Goal: Information Seeking & Learning: Check status

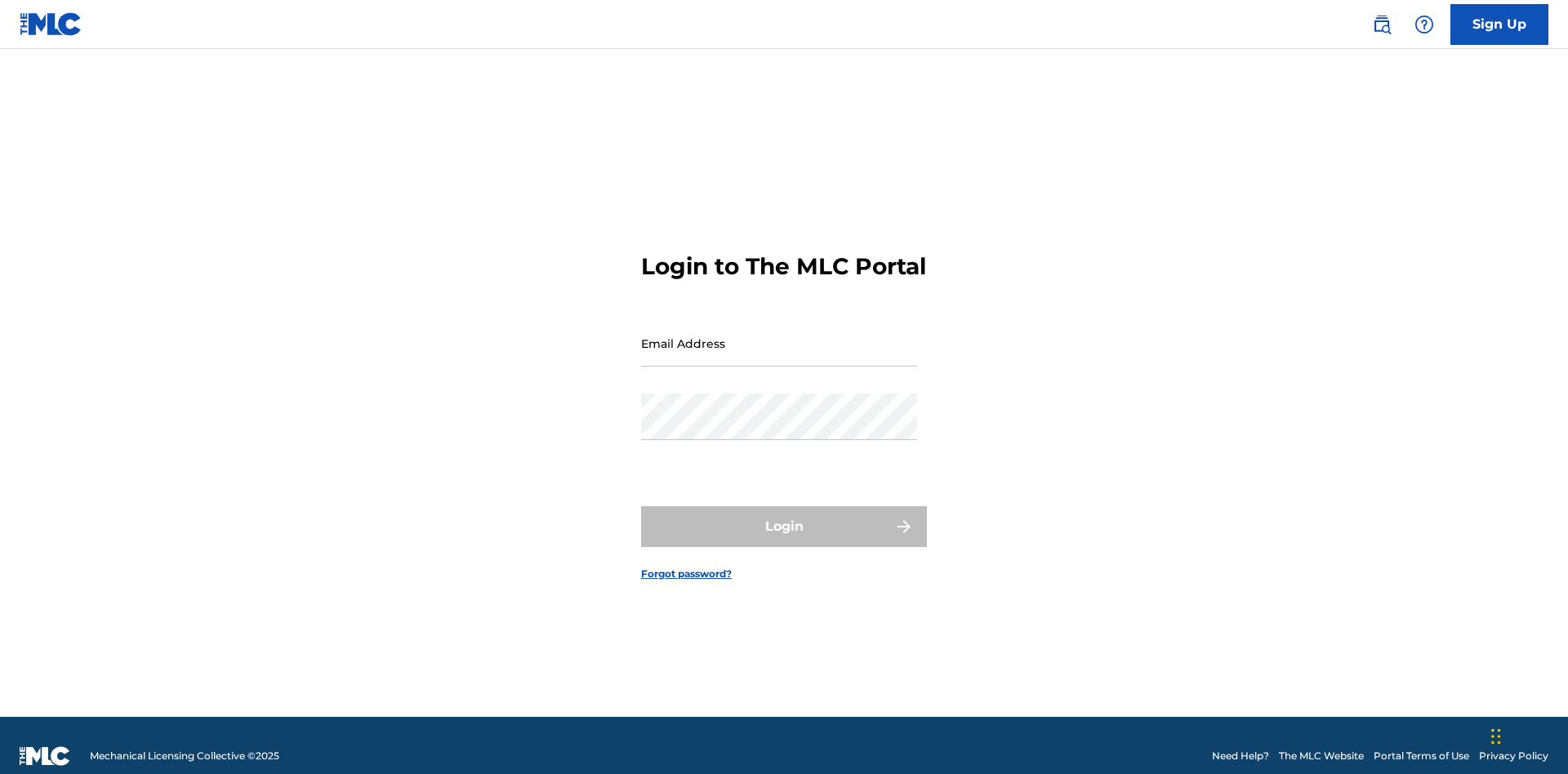
scroll to position [21, 0]
click at [779, 335] on input "Email Address" at bounding box center [778, 343] width 276 height 46
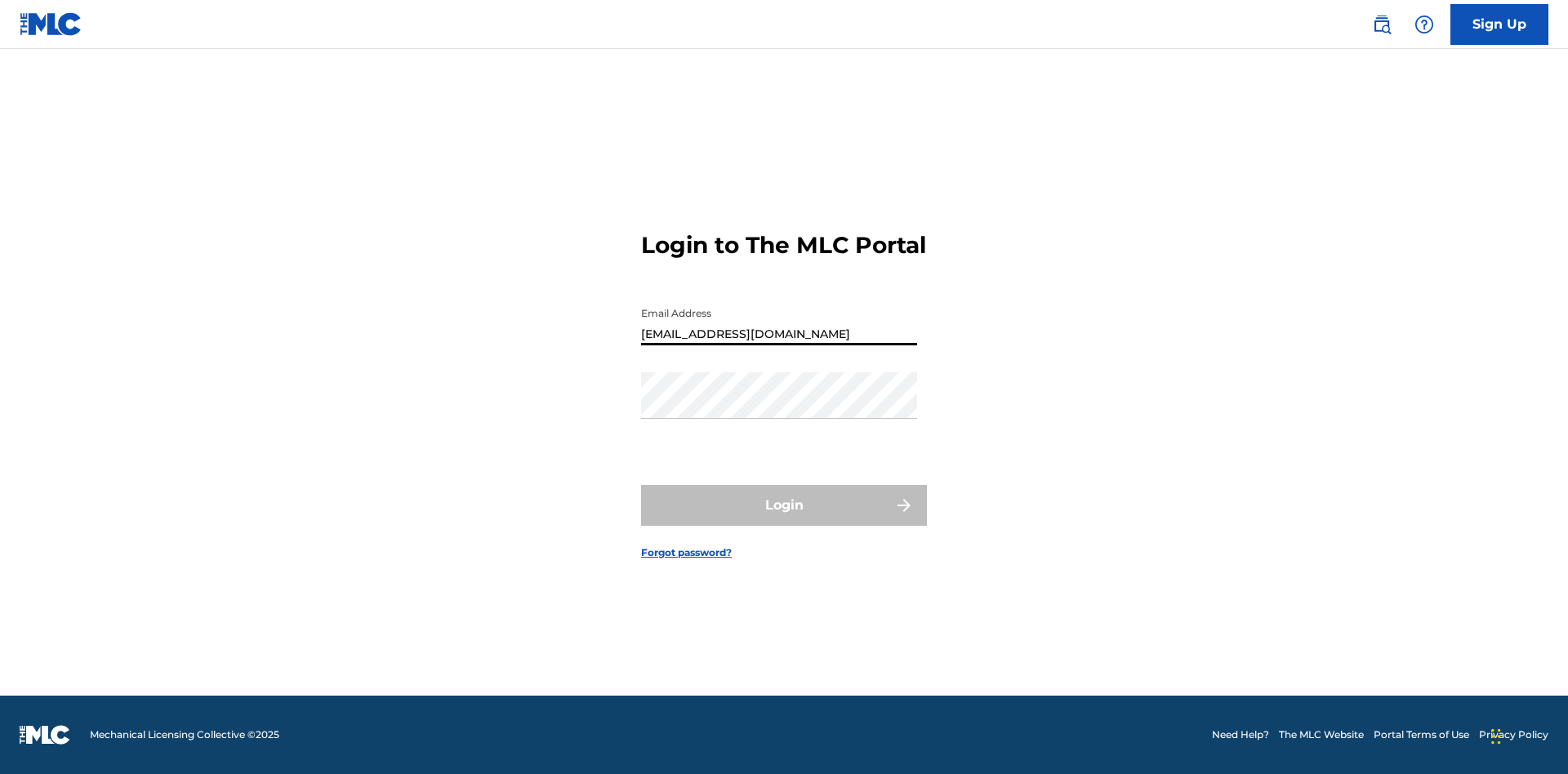
type input "[EMAIL_ADDRESS][DOMAIN_NAME]"
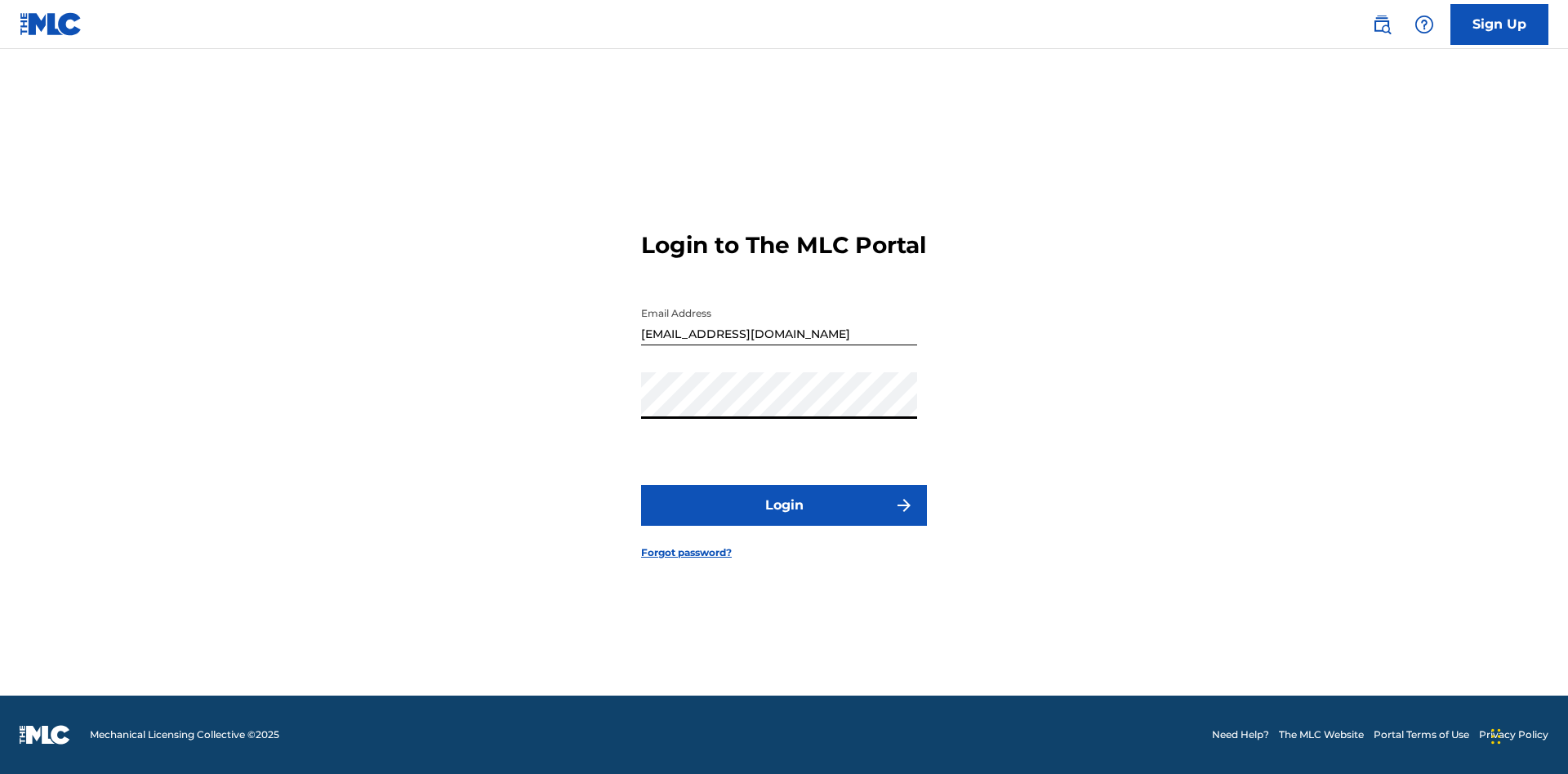
click at [784, 519] on button "Login" at bounding box center [783, 505] width 286 height 41
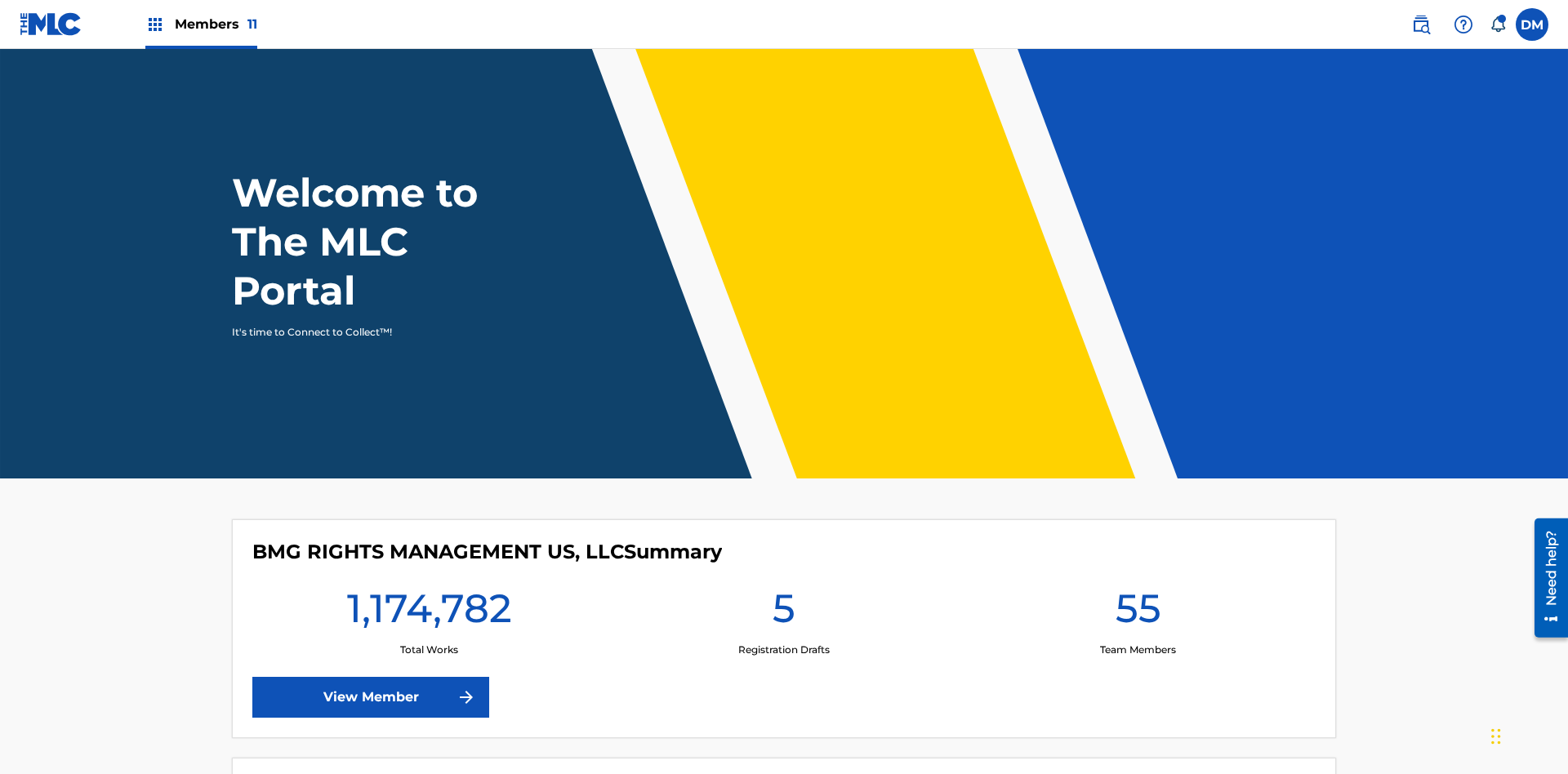
click at [201, 23] on span "Members 11" at bounding box center [215, 23] width 82 height 18
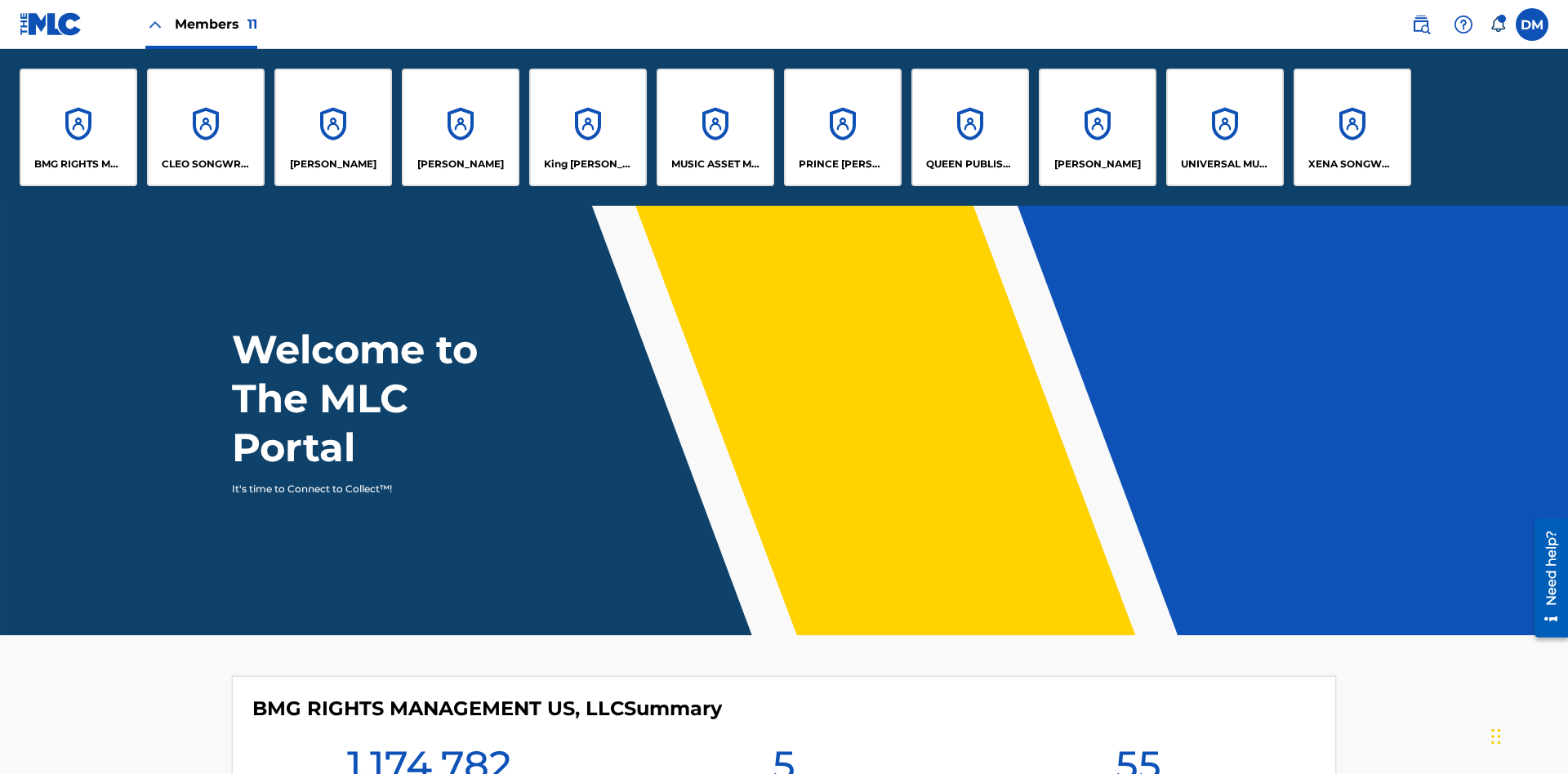
click at [1224, 164] on p "UNIVERSAL MUSIC PUB GROUP" at bounding box center [1225, 164] width 89 height 15
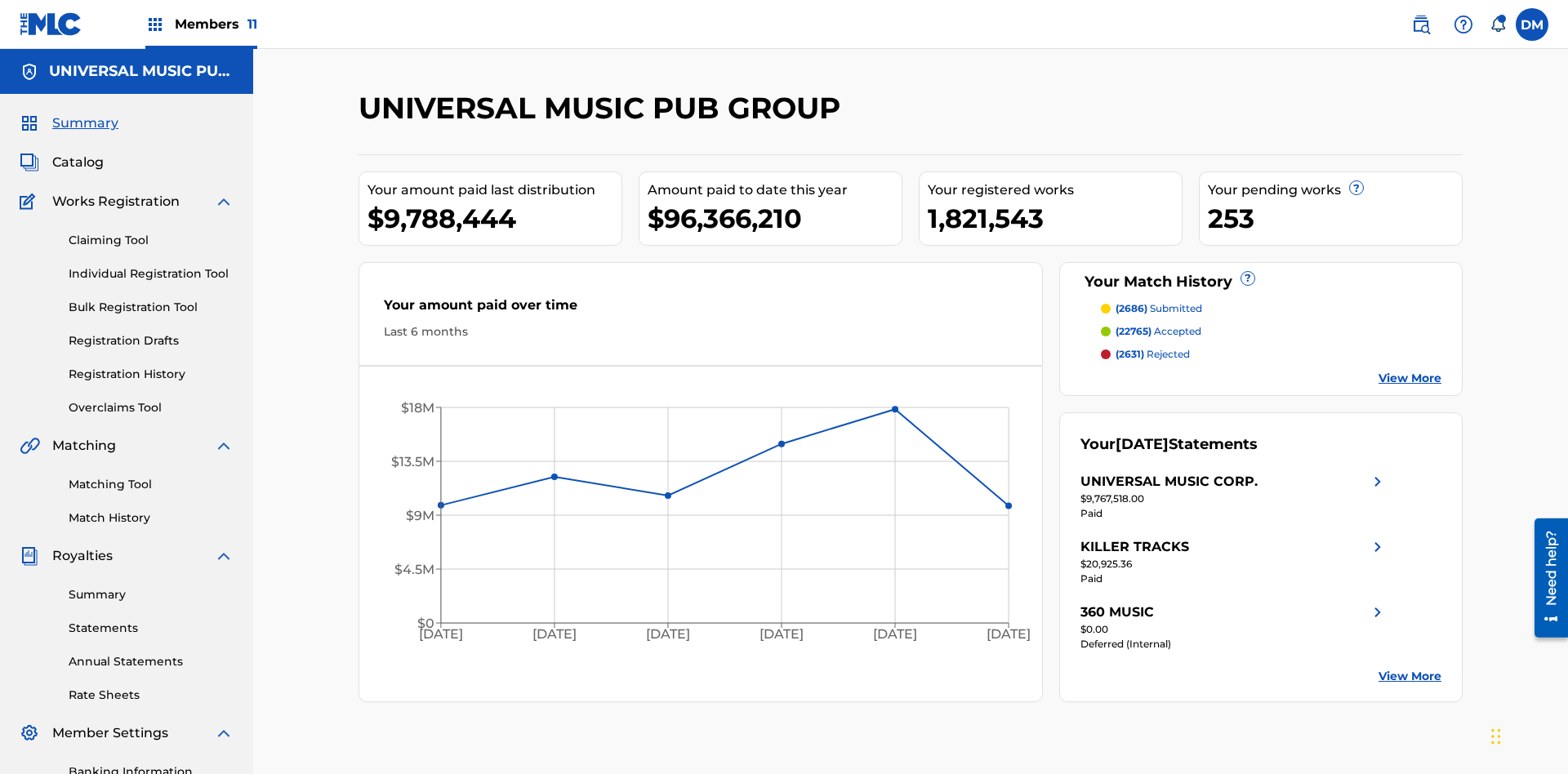
click at [151, 510] on link "Match History" at bounding box center [151, 518] width 165 height 17
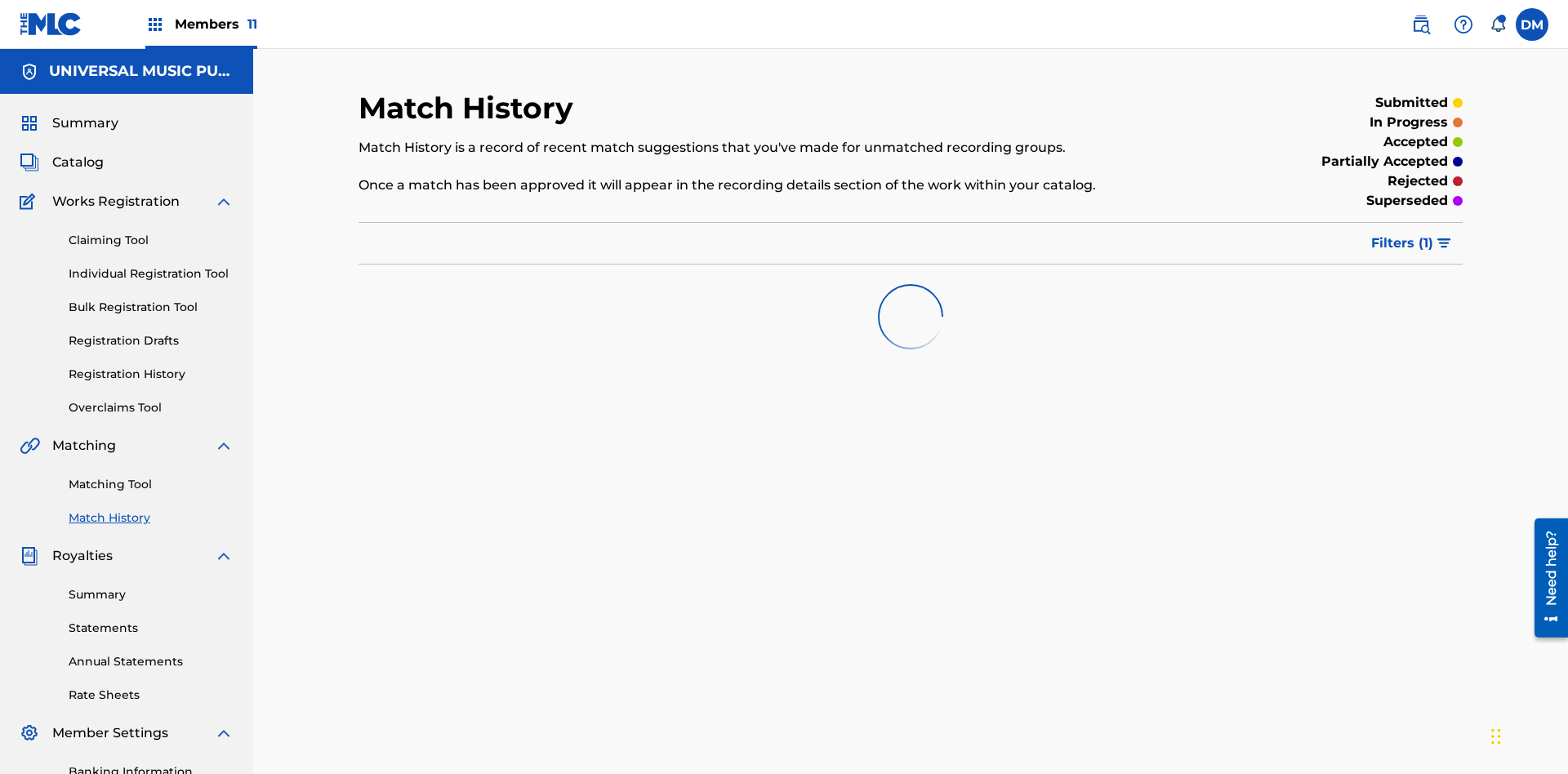
click at [1402, 233] on span "Filters ( 1 )" at bounding box center [1402, 243] width 62 height 19
click at [0, 0] on div at bounding box center [0, 0] width 0 height 0
click at [0, 0] on button "Apply Filters" at bounding box center [0, 0] width 0 height 0
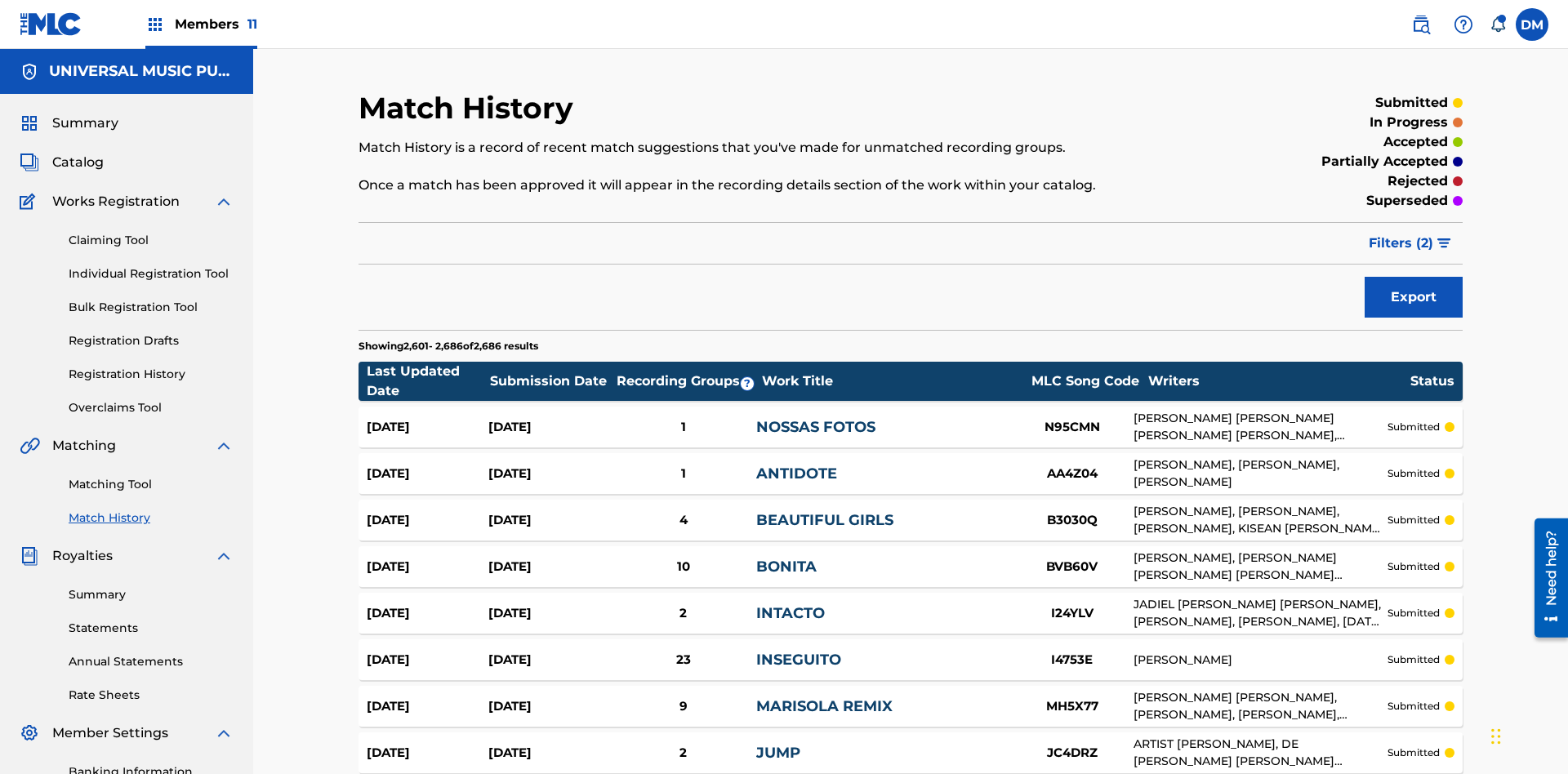
click at [1401, 233] on span "Filters ( 2 )" at bounding box center [1400, 243] width 65 height 19
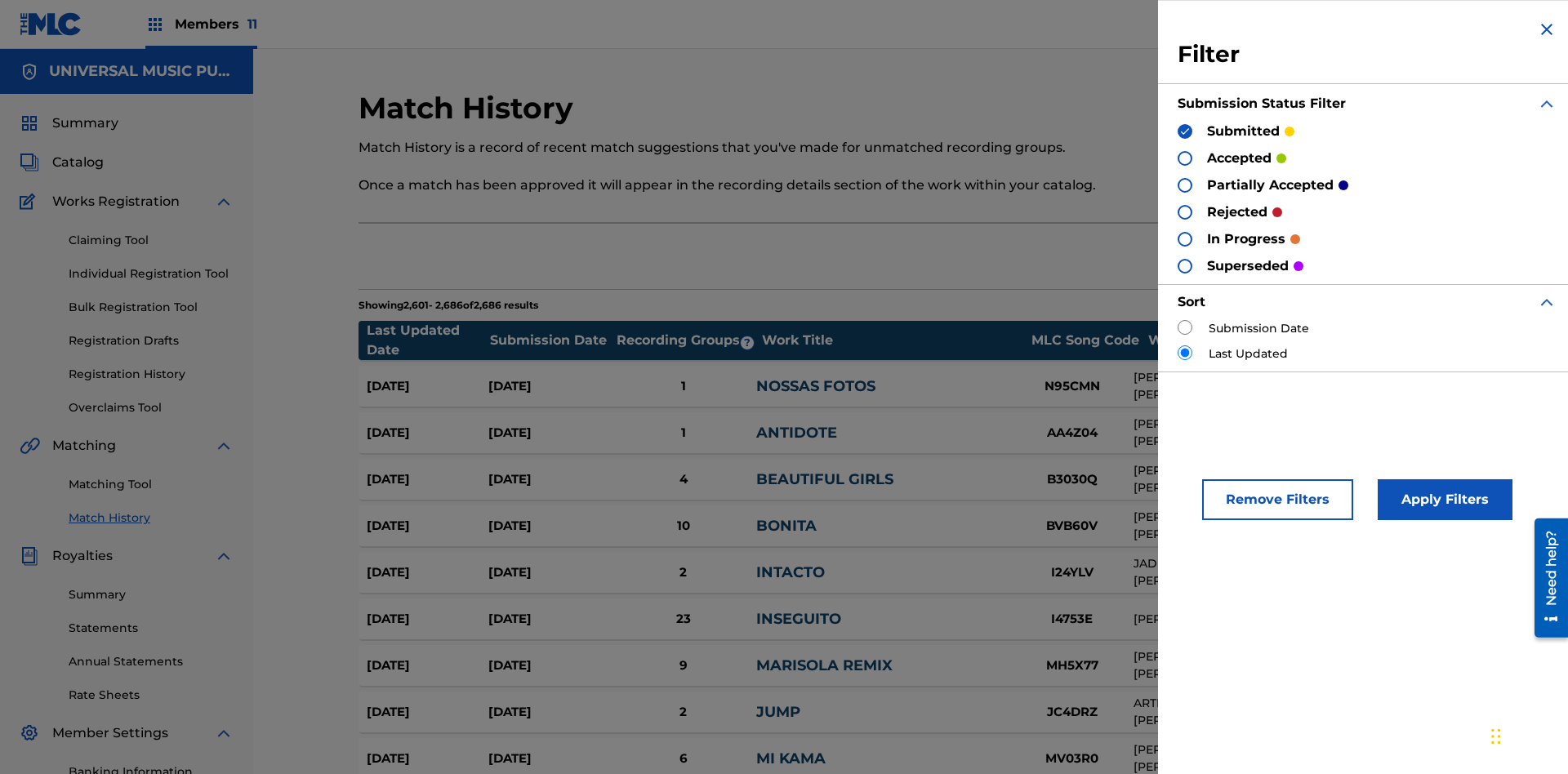
click at [1185, 131] on img at bounding box center [1185, 132] width 12 height 12
click at [1185, 158] on div at bounding box center [1184, 158] width 15 height 15
click at [1442, 500] on button "Apply Filters" at bounding box center [1444, 500] width 135 height 41
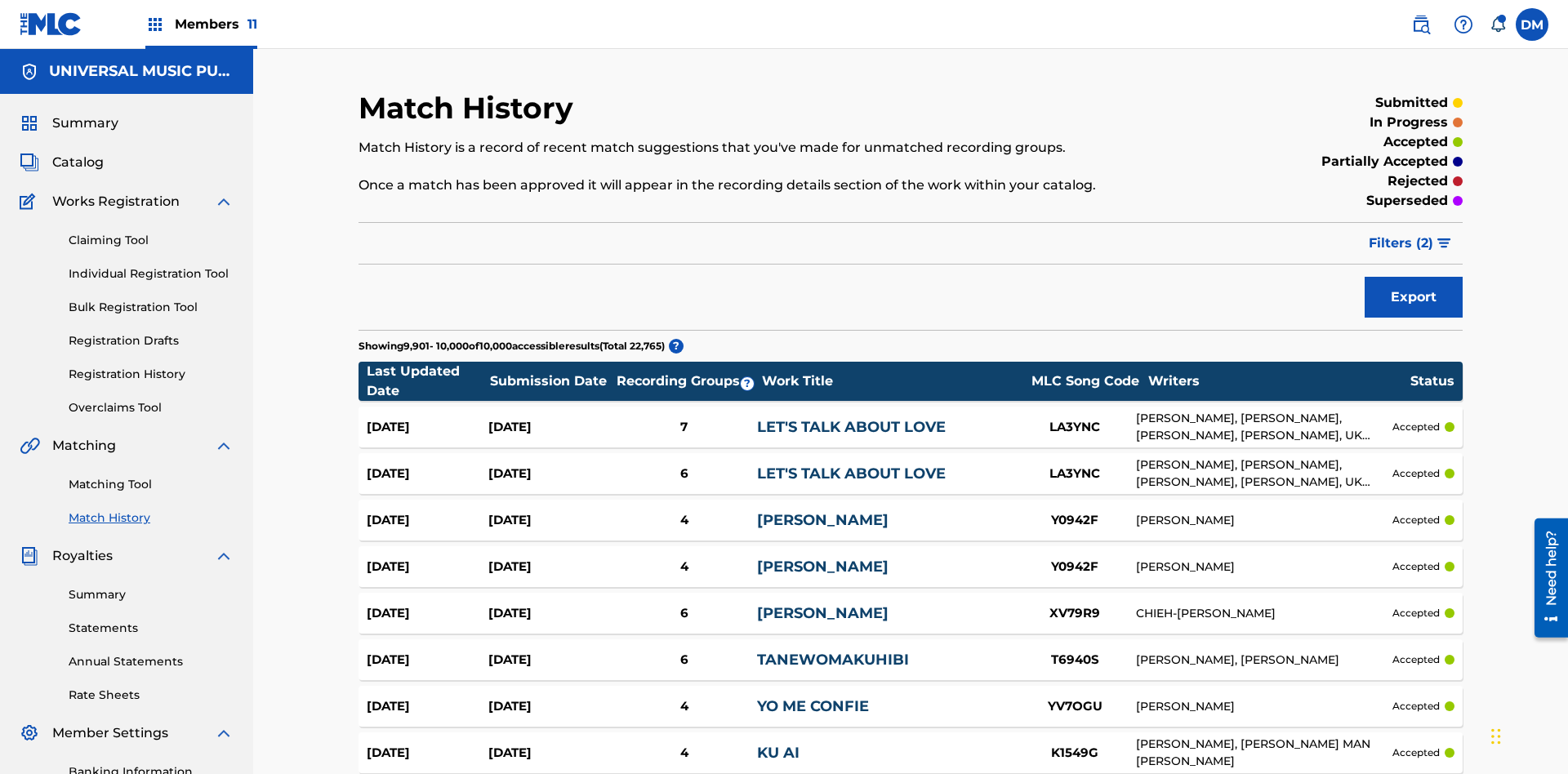
click at [1401, 233] on span "Filters ( 2 )" at bounding box center [1400, 243] width 65 height 19
click at [0, 0] on img at bounding box center [0, 0] width 0 height 0
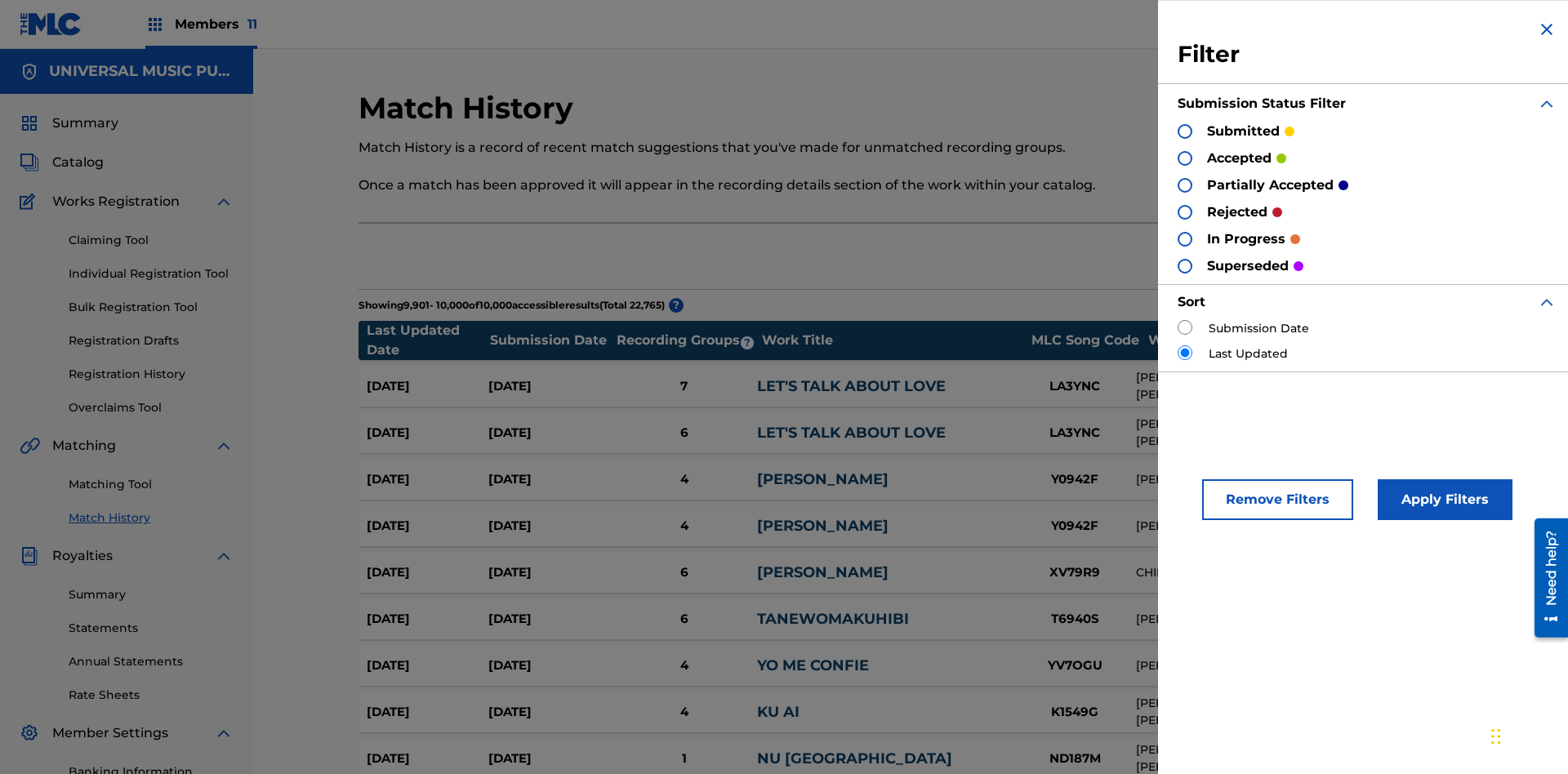
click at [1185, 184] on div at bounding box center [1184, 185] width 15 height 15
click at [1442, 500] on button "Apply Filters" at bounding box center [1444, 500] width 135 height 41
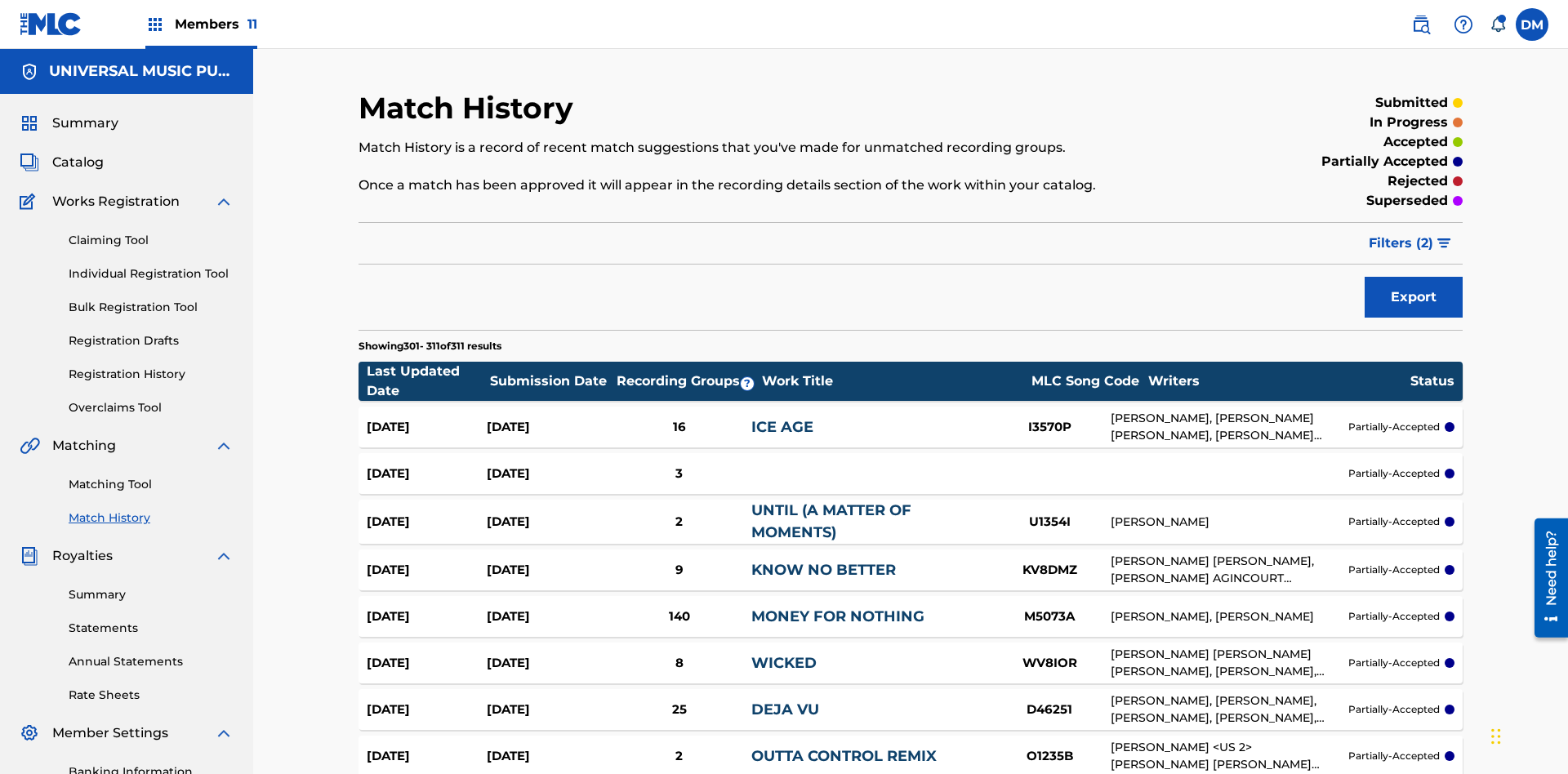
click at [1401, 233] on span "Filters ( 2 )" at bounding box center [1400, 243] width 65 height 19
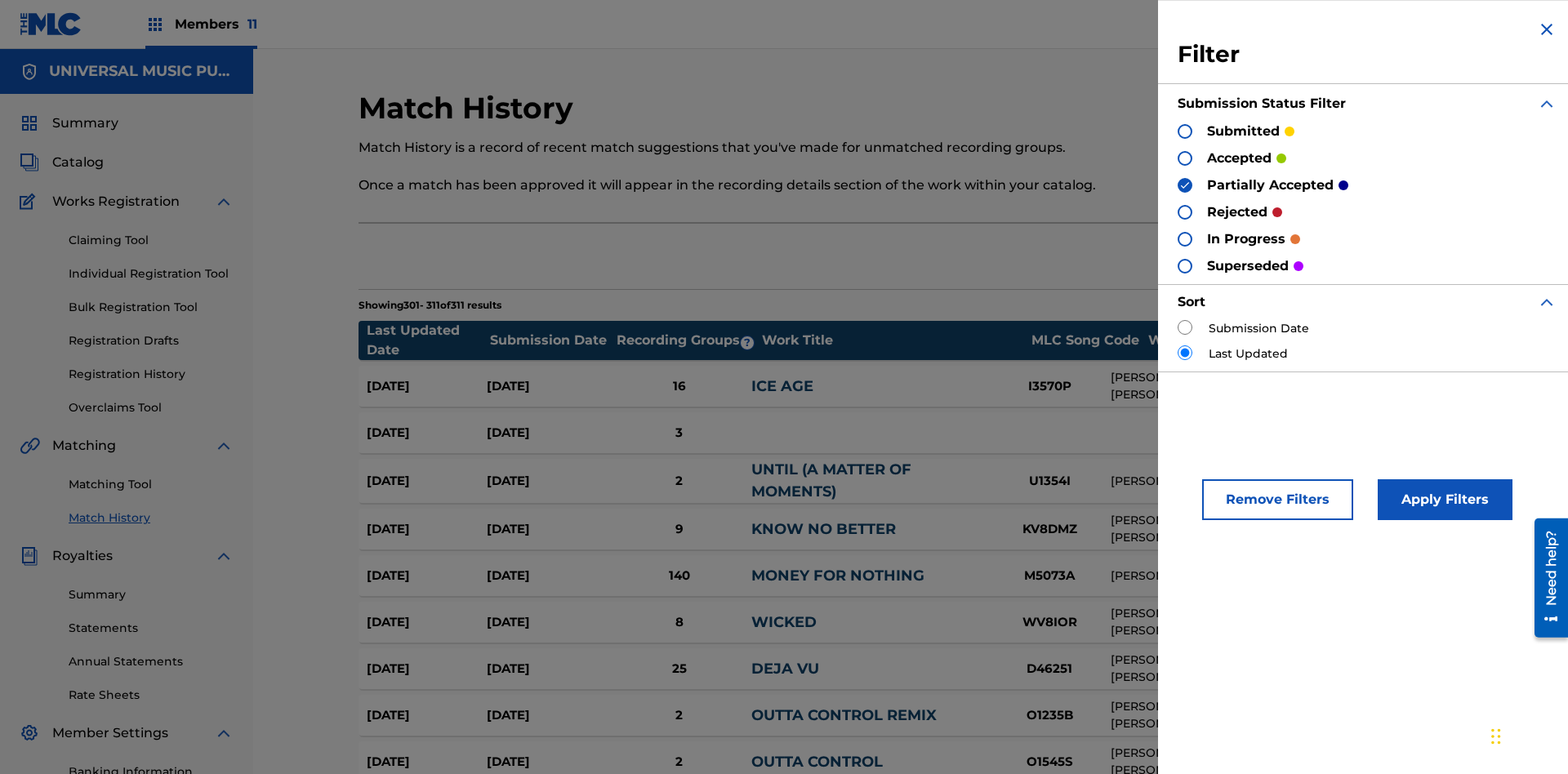
click at [1185, 184] on img at bounding box center [1185, 185] width 12 height 12
click at [1185, 211] on div at bounding box center [1184, 211] width 15 height 15
click at [1442, 500] on button "Apply Filters" at bounding box center [1444, 500] width 135 height 41
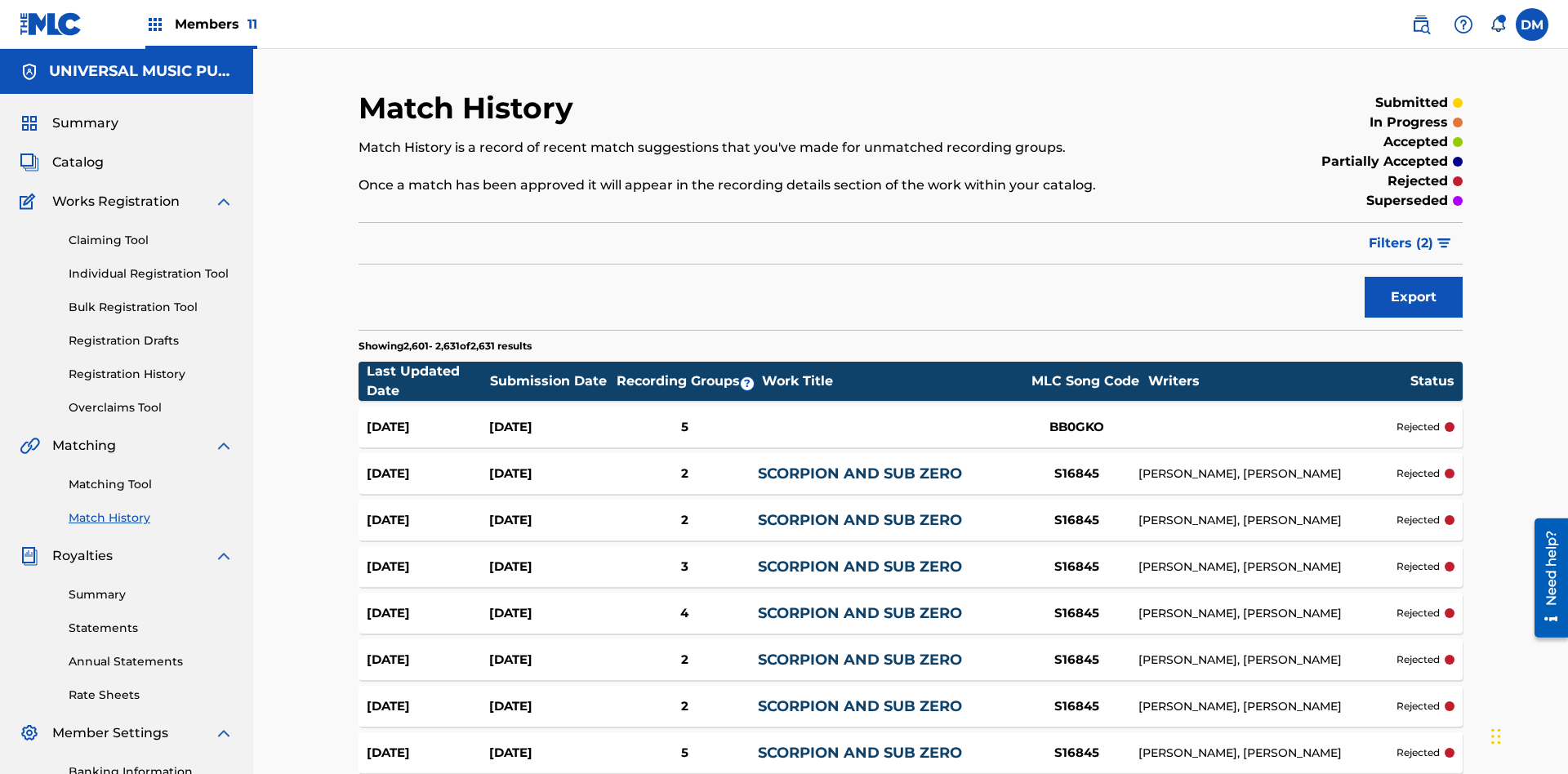
click at [1401, 233] on span "Filters ( 2 )" at bounding box center [1400, 243] width 65 height 19
click at [0, 0] on img at bounding box center [0, 0] width 0 height 0
click at [0, 0] on div at bounding box center [0, 0] width 0 height 0
click at [0, 0] on button "Apply Filters" at bounding box center [0, 0] width 0 height 0
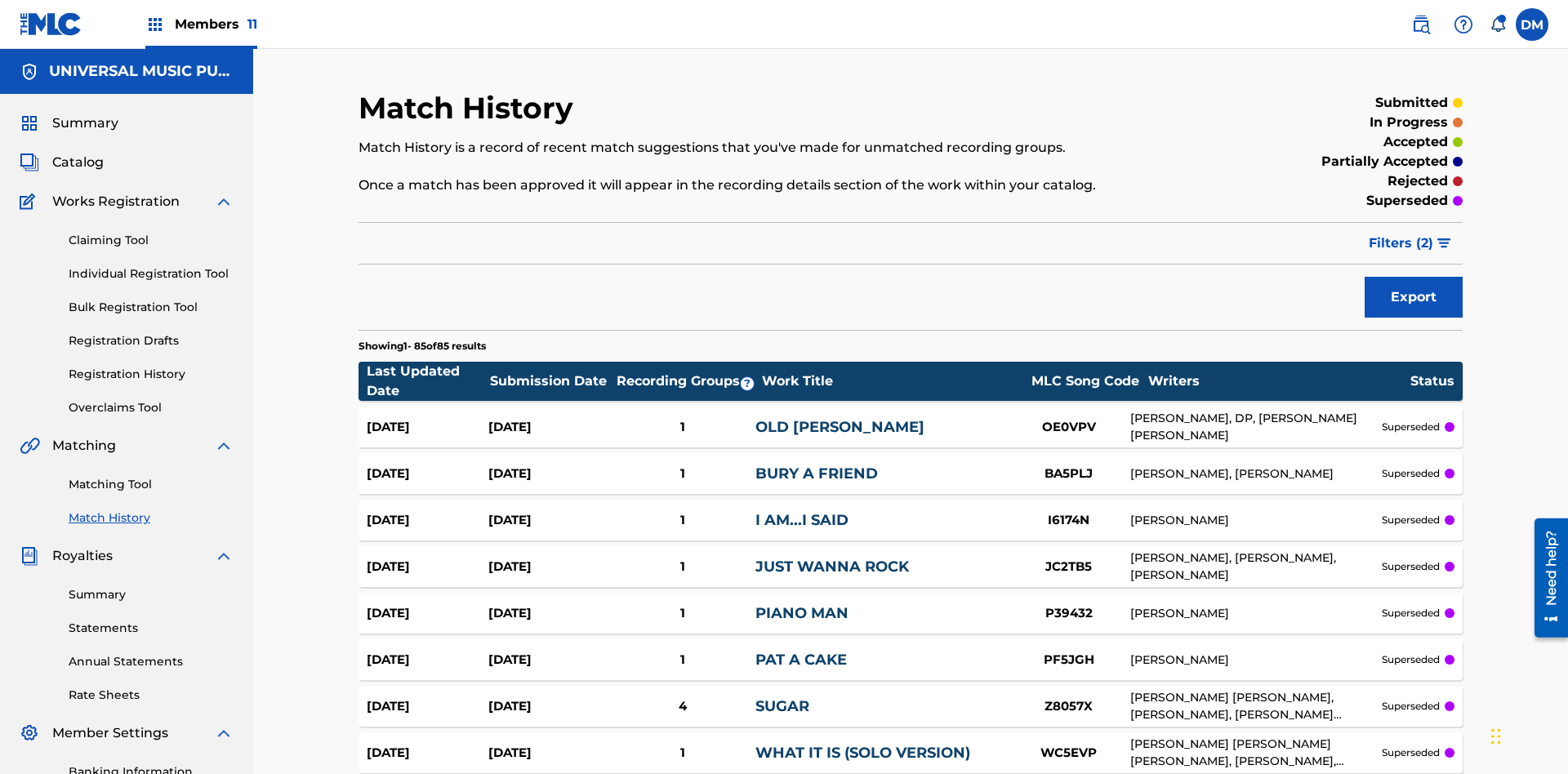
click at [1401, 233] on span "Filters ( 2 )" at bounding box center [1400, 243] width 65 height 19
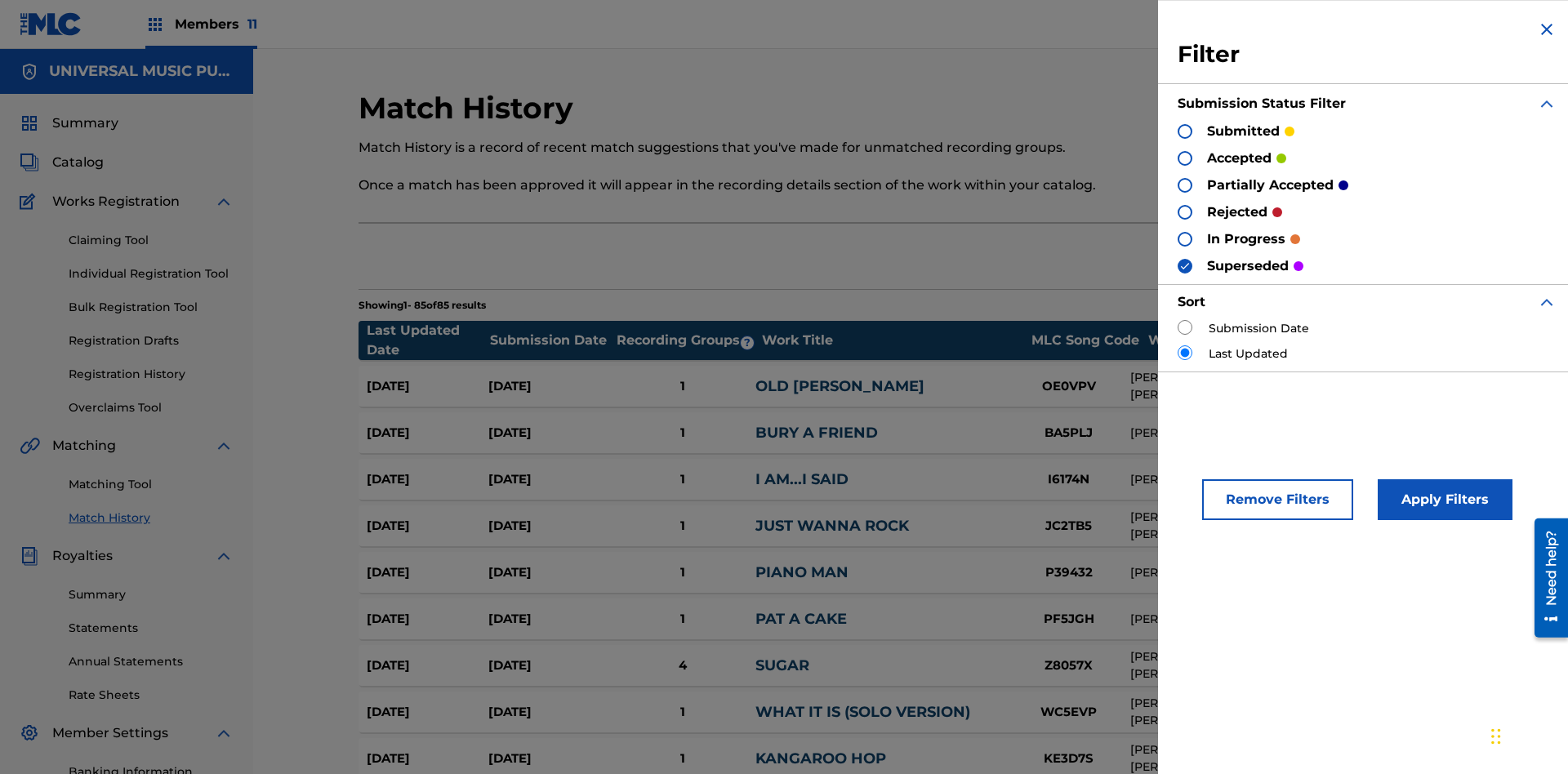
click at [1185, 158] on div at bounding box center [1184, 158] width 15 height 15
click at [1442, 500] on button "Apply Filters" at bounding box center [1444, 500] width 135 height 41
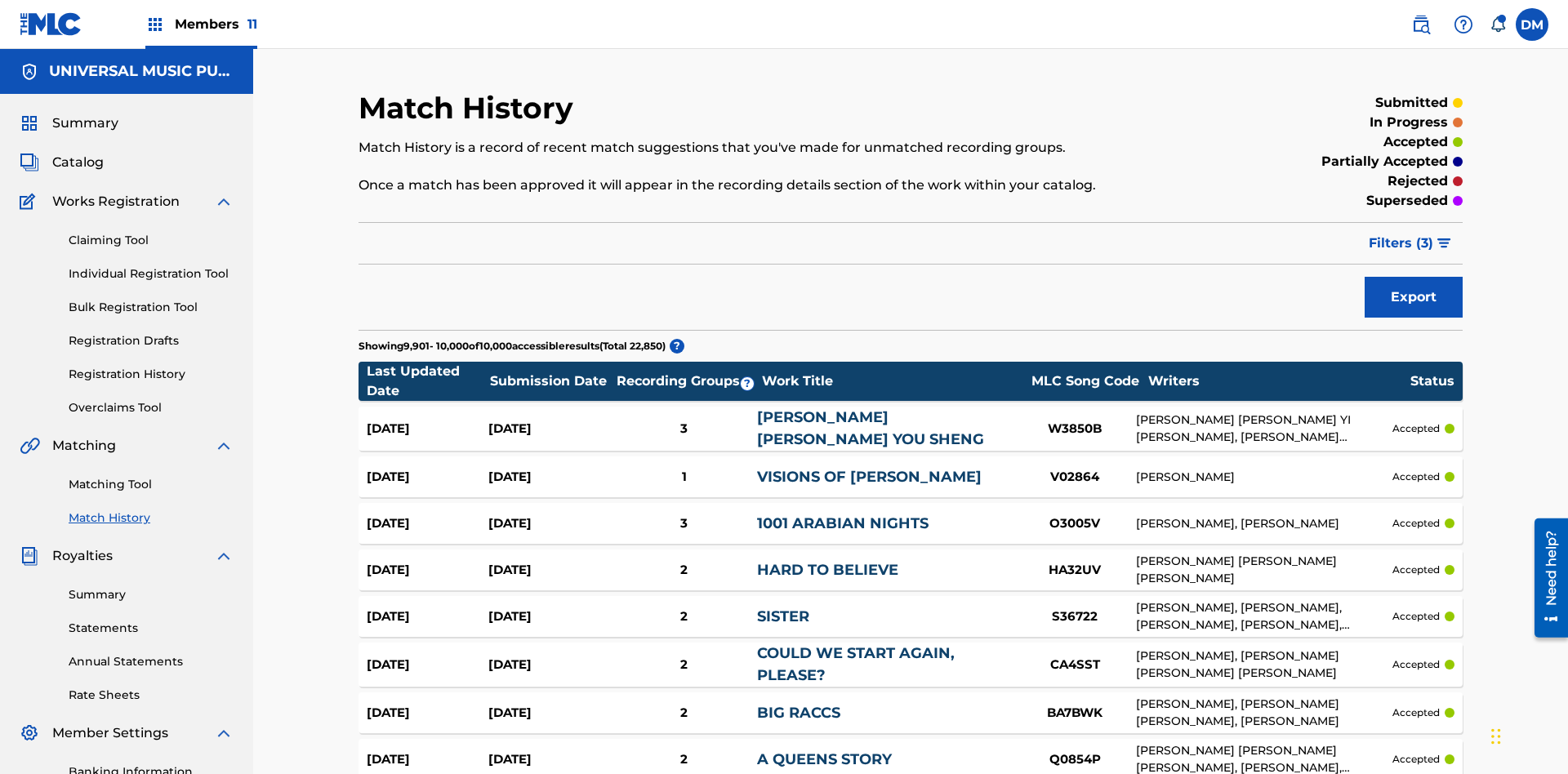
click at [1401, 233] on span "Filters ( 3 )" at bounding box center [1400, 243] width 65 height 19
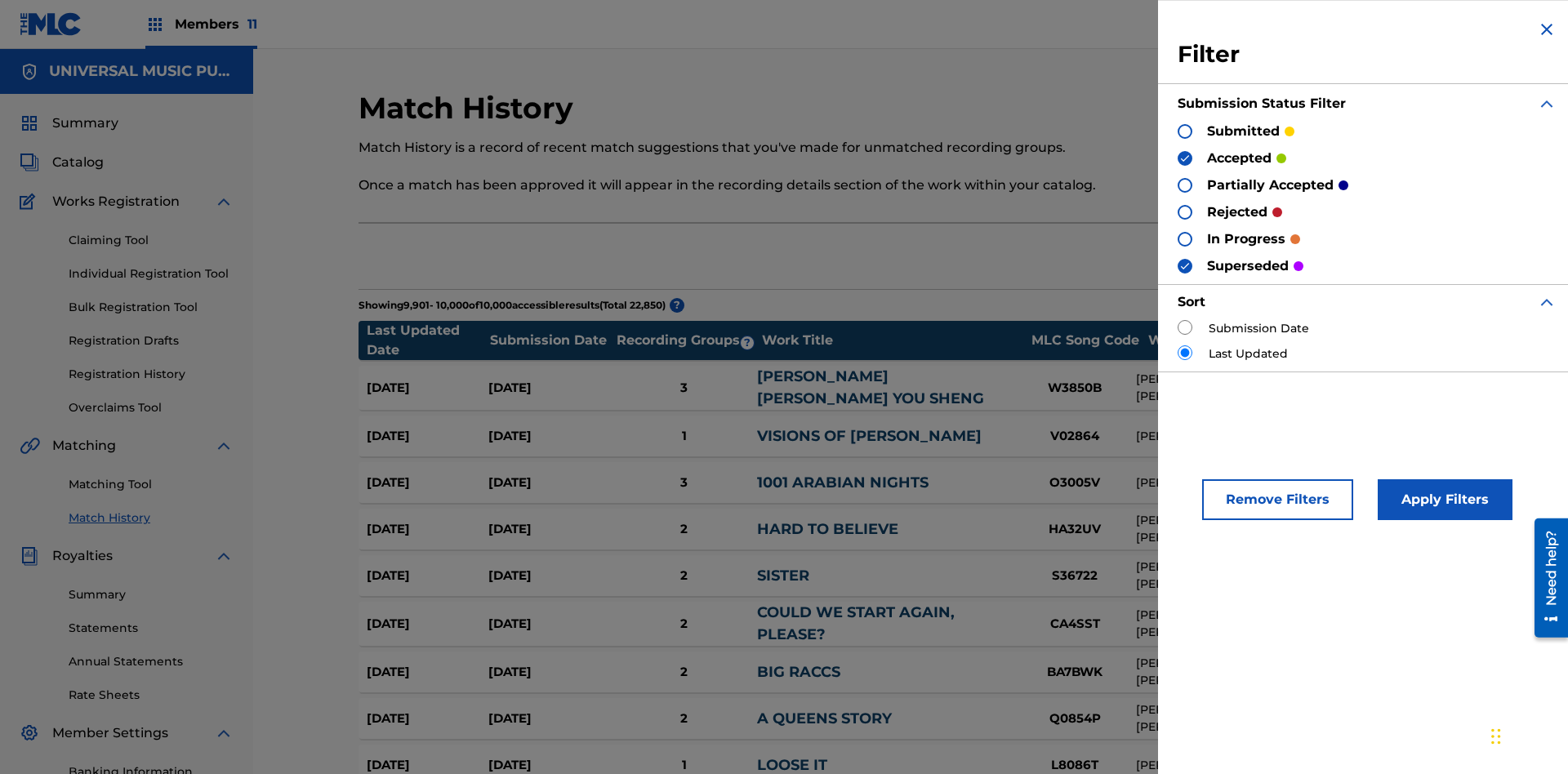
click at [1185, 265] on img at bounding box center [1185, 266] width 12 height 12
click at [1185, 158] on img at bounding box center [1185, 159] width 12 height 12
click at [1185, 184] on div at bounding box center [1184, 185] width 15 height 15
click at [1185, 211] on div at bounding box center [1184, 211] width 15 height 15
click at [1442, 500] on button "Apply Filters" at bounding box center [1444, 500] width 135 height 41
